Goal: Task Accomplishment & Management: Complete application form

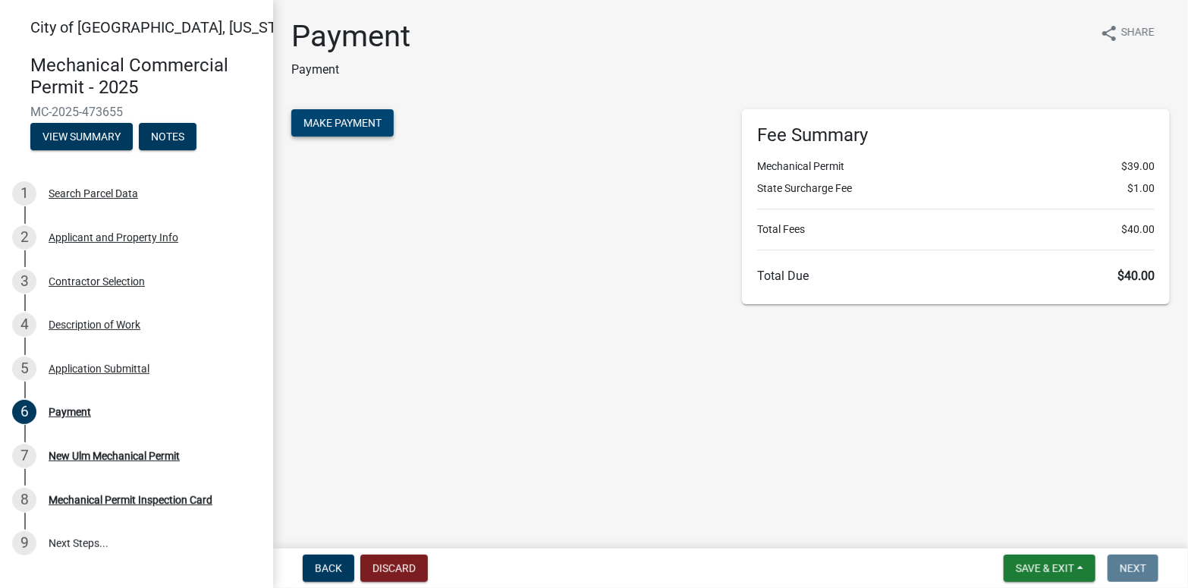
click at [327, 127] on span "Make Payment" at bounding box center [343, 123] width 78 height 12
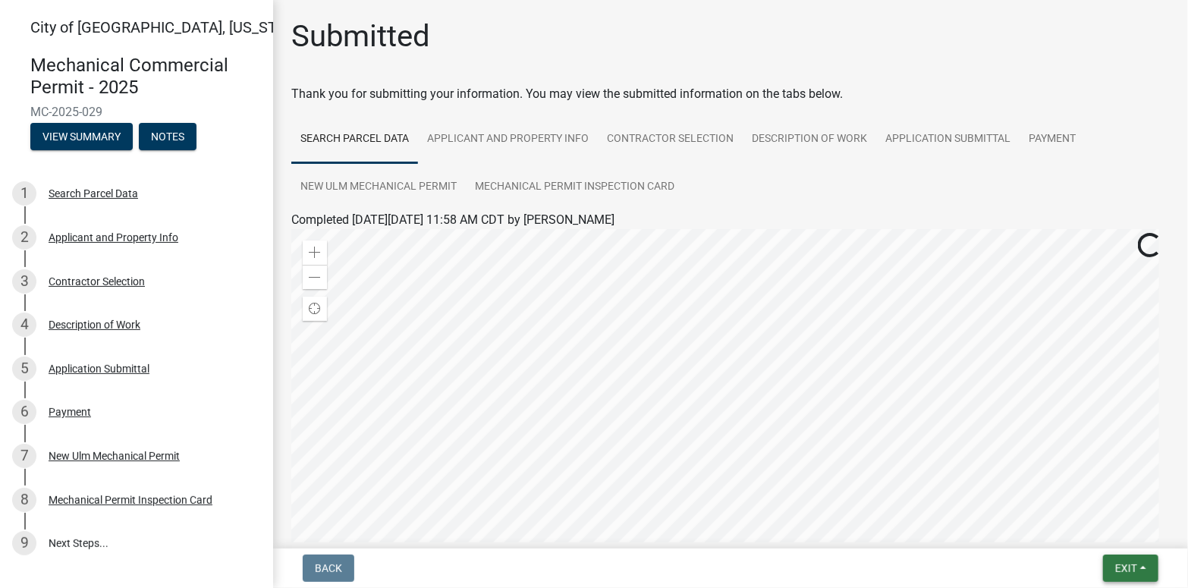
click at [1130, 561] on button "Exit" at bounding box center [1130, 568] width 55 height 27
click at [1111, 527] on button "Save & Exit" at bounding box center [1097, 529] width 121 height 36
